Goal: Transaction & Acquisition: Download file/media

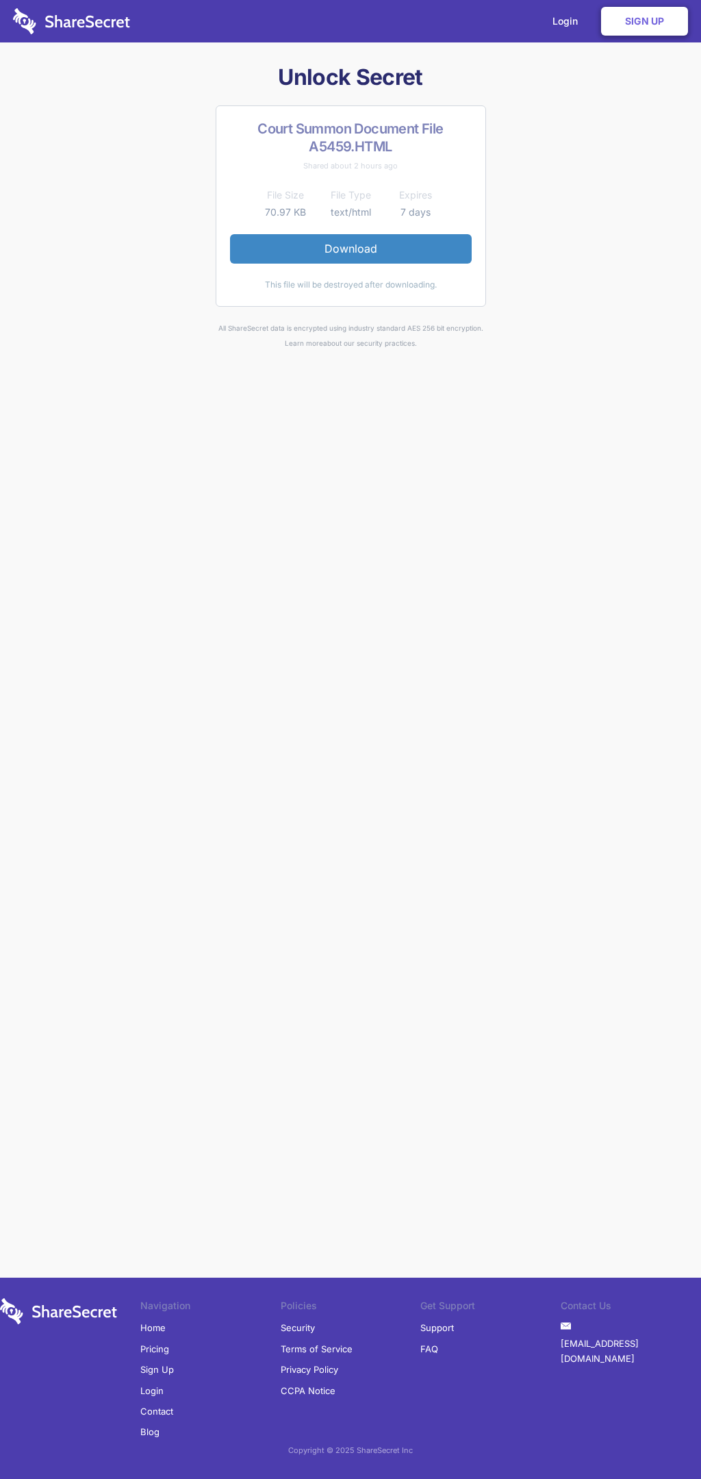
click at [350, 248] on link "Download" at bounding box center [351, 248] width 242 height 29
